Goal: Task Accomplishment & Management: Complete application form

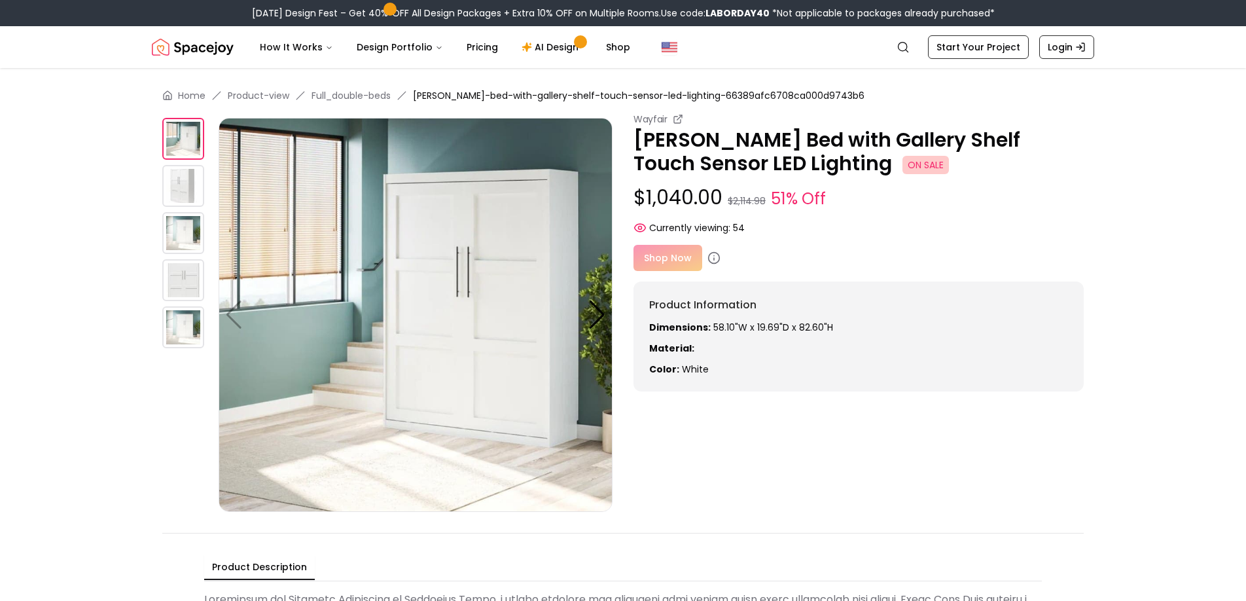
click at [654, 266] on div "Shop Now" at bounding box center [859, 258] width 450 height 26
click at [659, 261] on div "Shop Now" at bounding box center [859, 258] width 450 height 26
click at [688, 260] on div "Shop Now" at bounding box center [859, 258] width 450 height 26
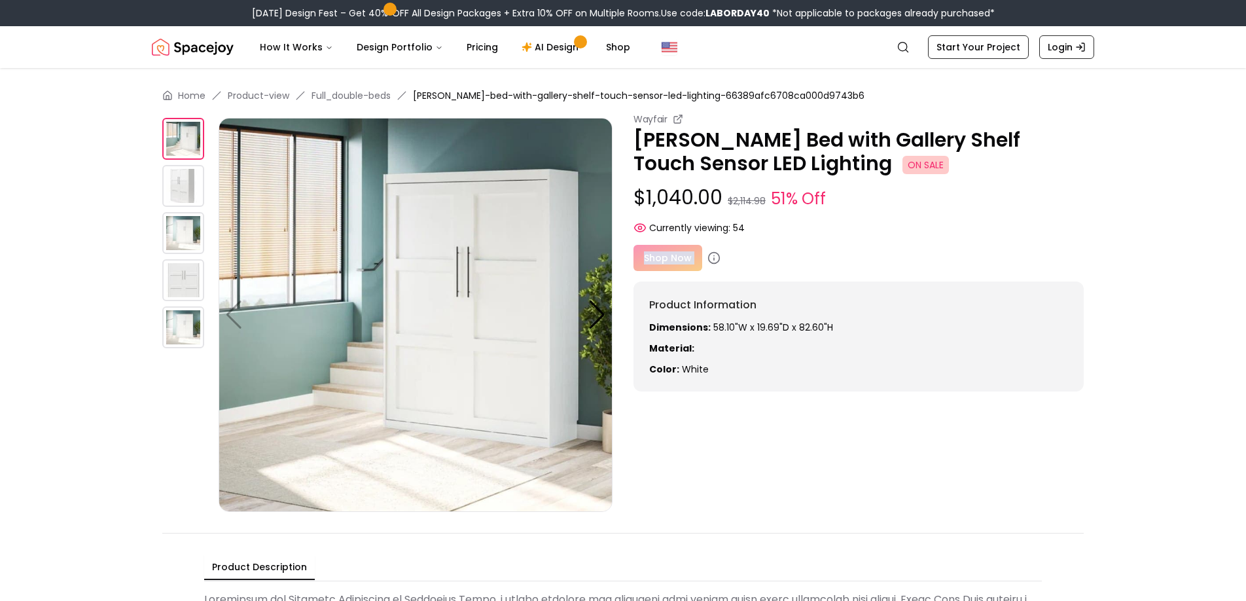
click at [187, 288] on img at bounding box center [183, 280] width 42 height 42
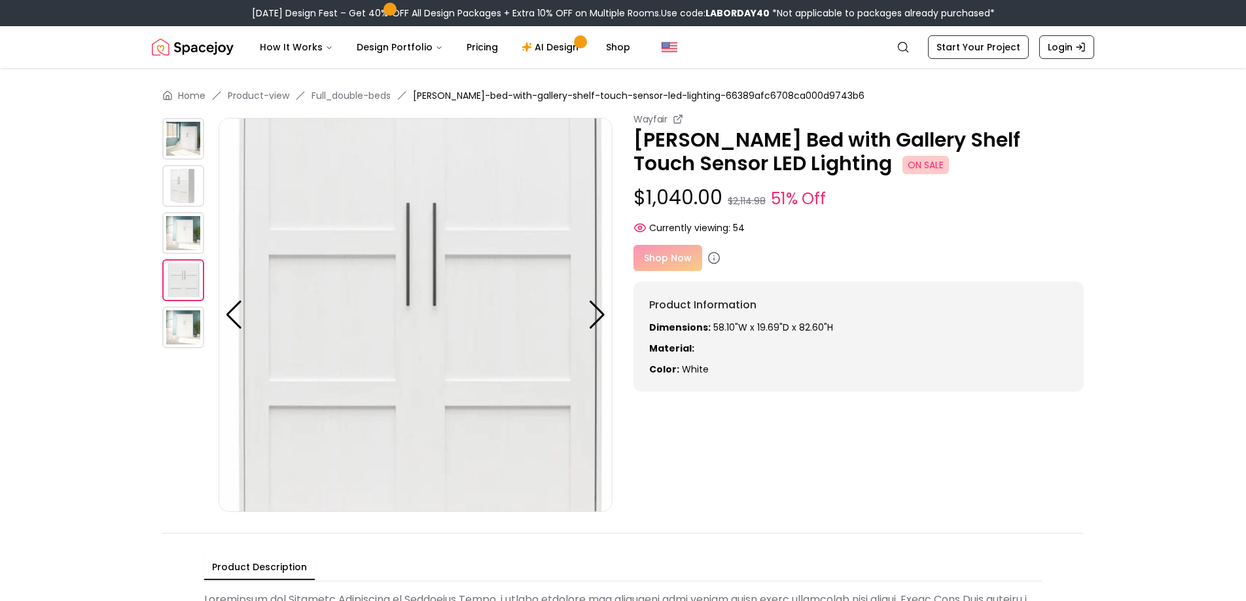
click at [688, 261] on div "Shop Now" at bounding box center [859, 258] width 450 height 26
click at [962, 50] on link "Start Your Project" at bounding box center [978, 47] width 101 height 24
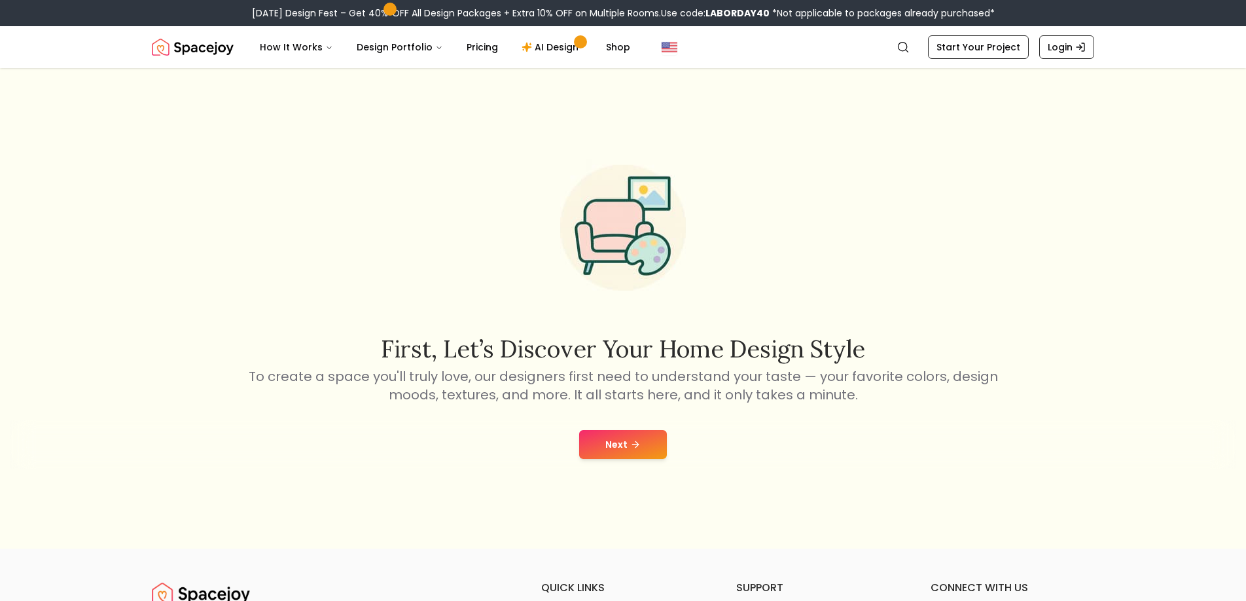
click at [626, 435] on button "Next" at bounding box center [623, 444] width 88 height 29
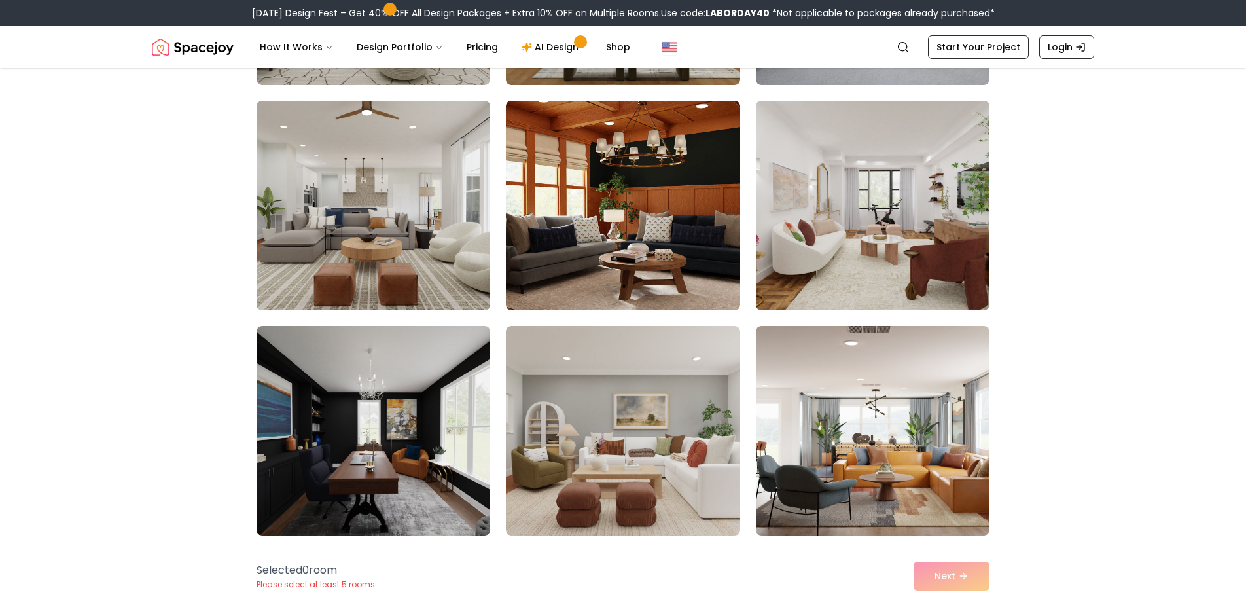
scroll to position [1892, 0]
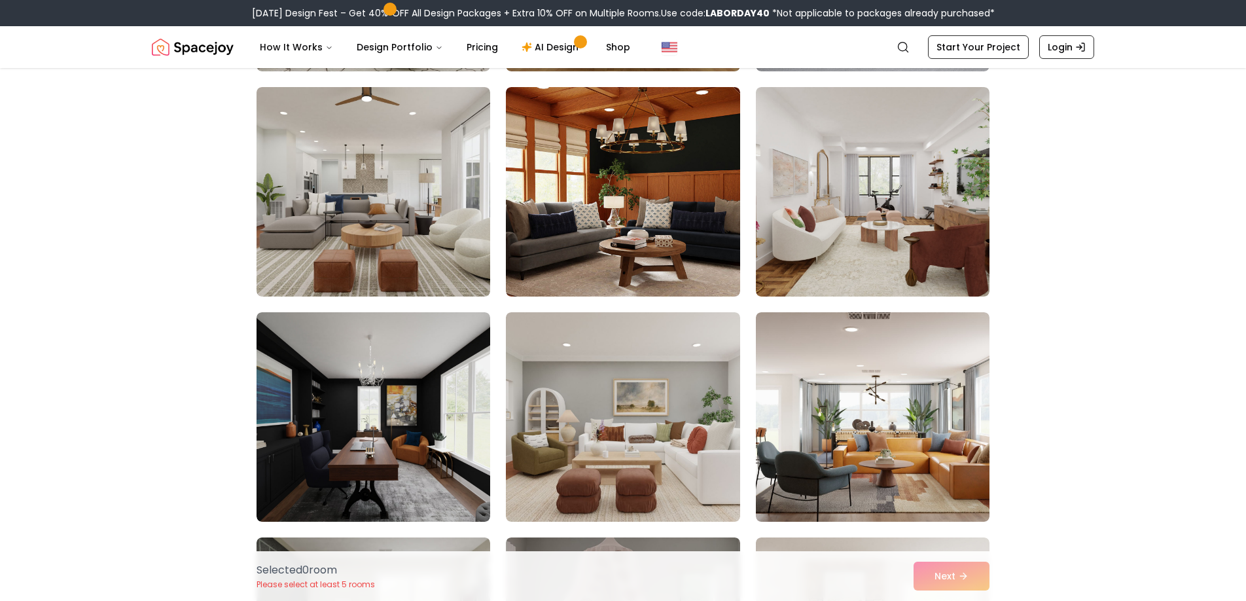
click at [964, 562] on div "Selected 0 room Please select at least 5 rooms Next" at bounding box center [623, 576] width 754 height 50
click at [961, 577] on div "Selected 0 room Please select at least 5 rooms Next" at bounding box center [623, 576] width 754 height 50
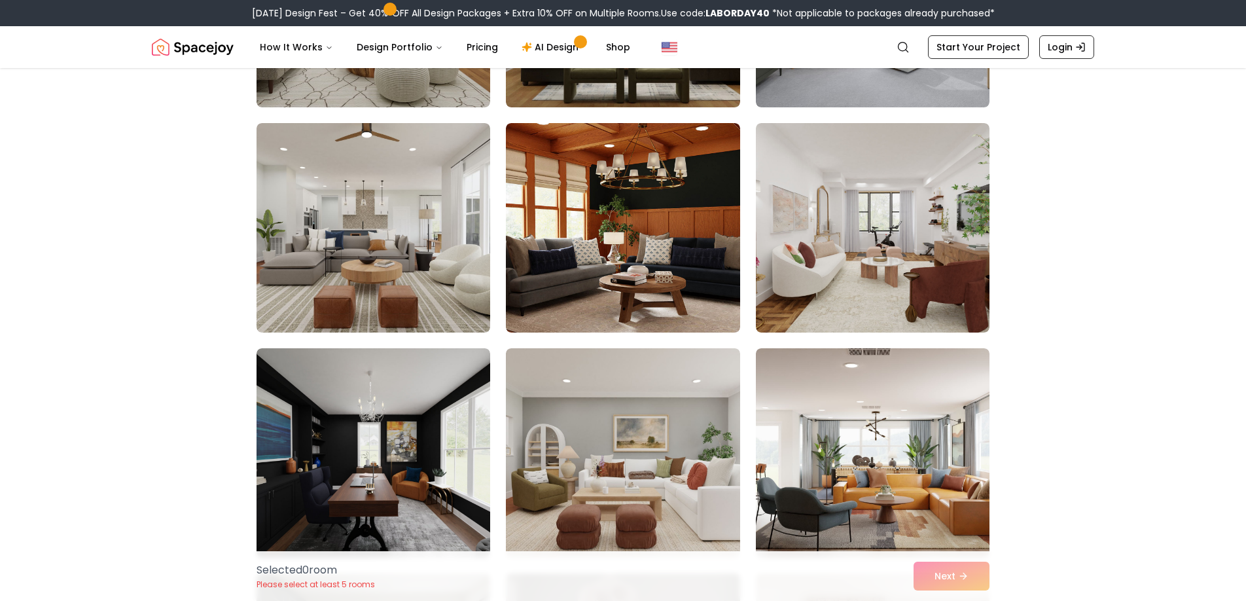
scroll to position [1868, 0]
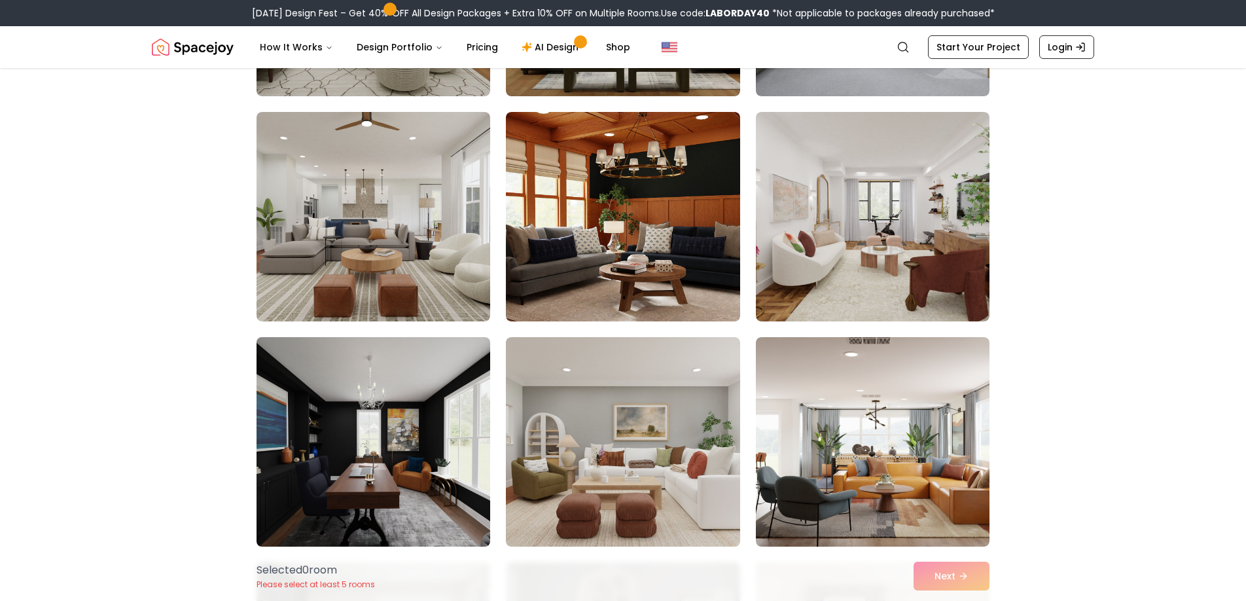
click at [378, 459] on img at bounding box center [373, 442] width 245 height 220
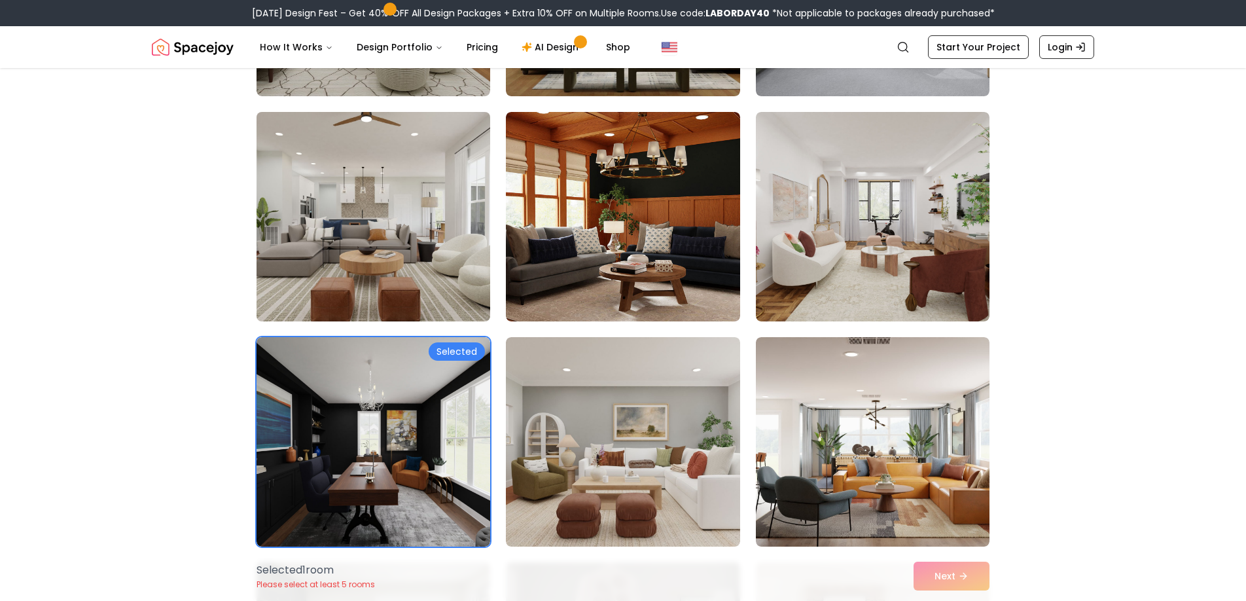
click at [375, 240] on img at bounding box center [373, 217] width 245 height 220
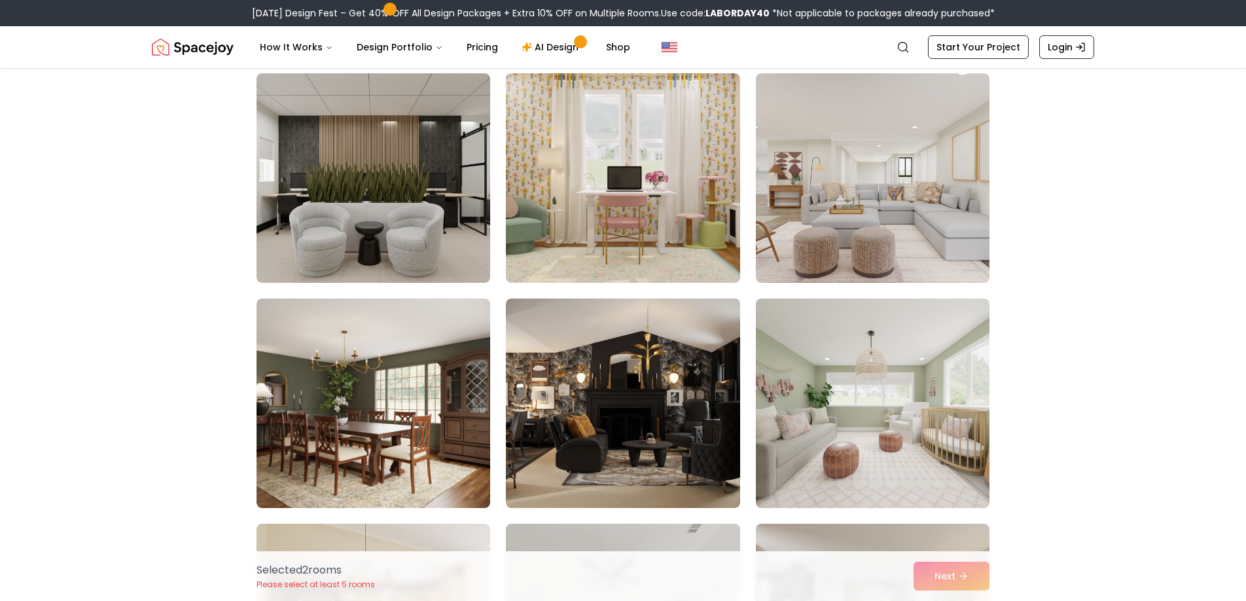
scroll to position [0, 0]
